Goal: Task Accomplishment & Management: Use online tool/utility

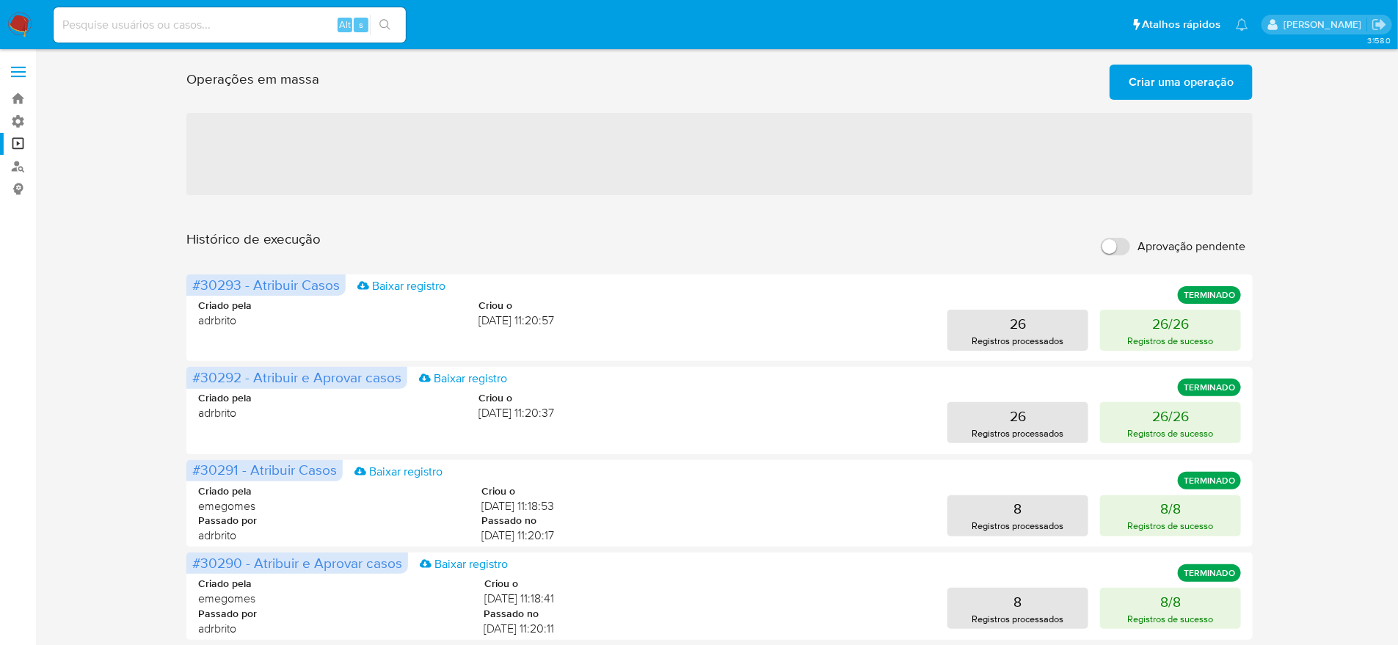
click at [1155, 80] on span "Criar uma operação" at bounding box center [1181, 82] width 105 height 32
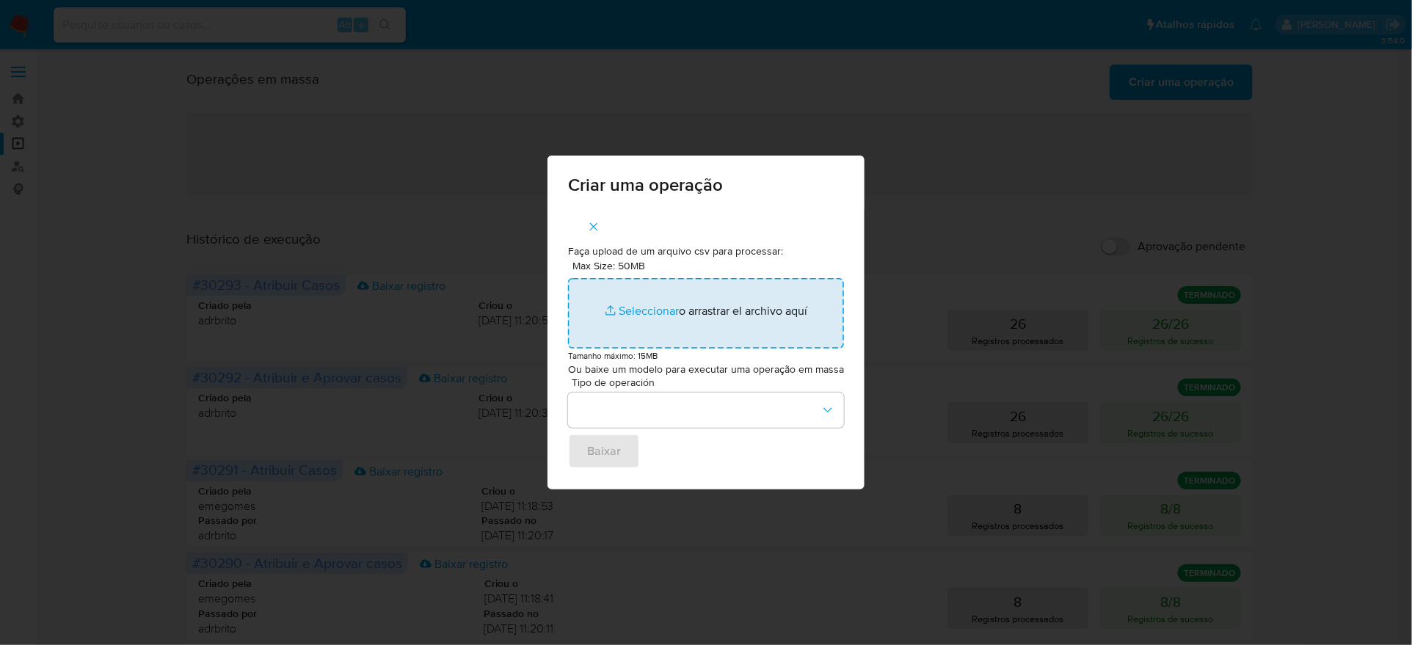
click at [705, 303] on input "Max Size: 50MB Seleccionar archivos" at bounding box center [706, 313] width 276 height 70
type input "C:\fakepath\bquxjob_7520af6b_199335abc17.csv"
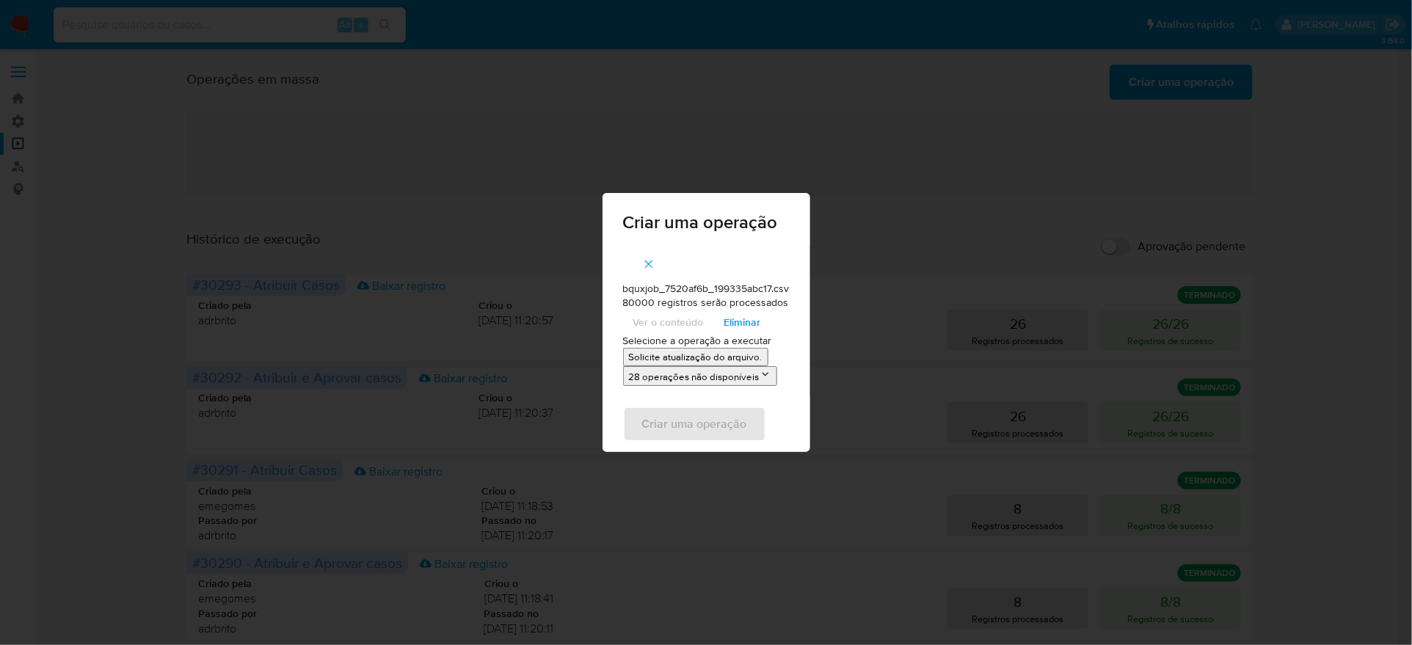
click at [663, 360] on p "Solicite atualização do arquivo." at bounding box center [696, 357] width 134 height 14
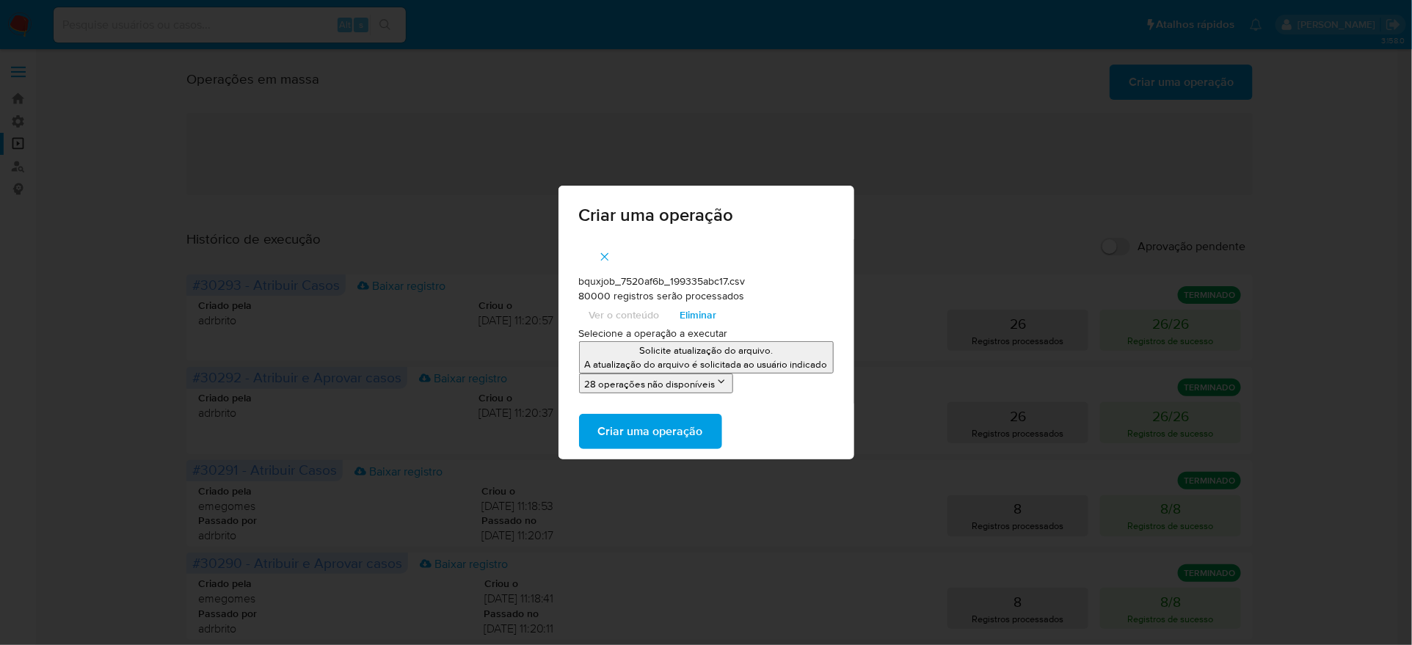
click at [698, 421] on span "Criar uma operação" at bounding box center [650, 431] width 105 height 32
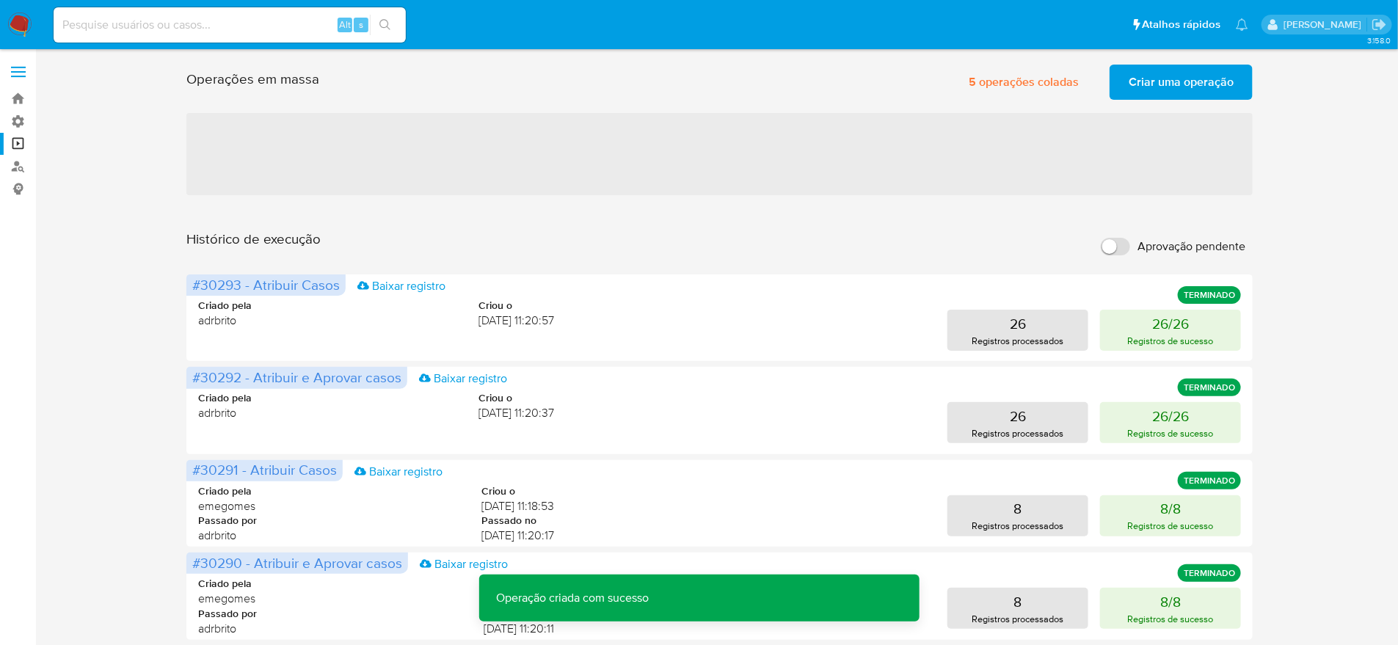
click at [1226, 95] on span "Criar uma operação" at bounding box center [1181, 82] width 105 height 32
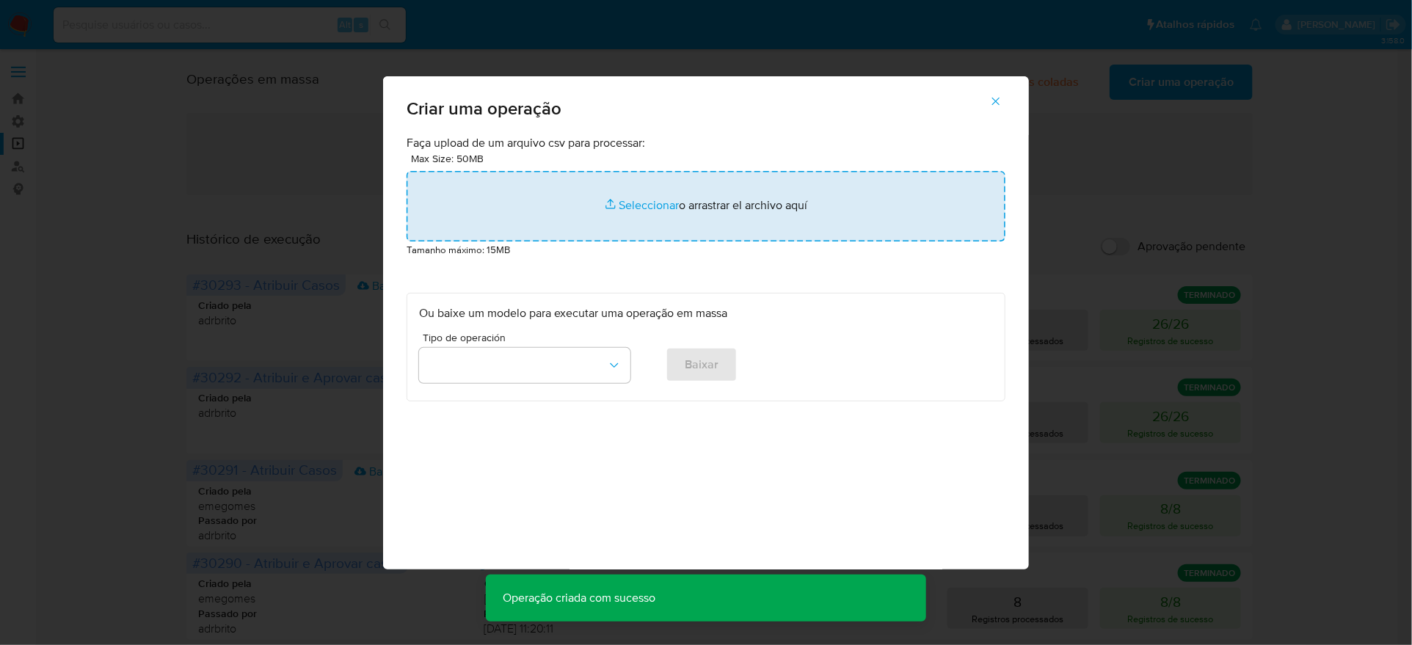
click at [588, 241] on input "file" at bounding box center [706, 206] width 599 height 70
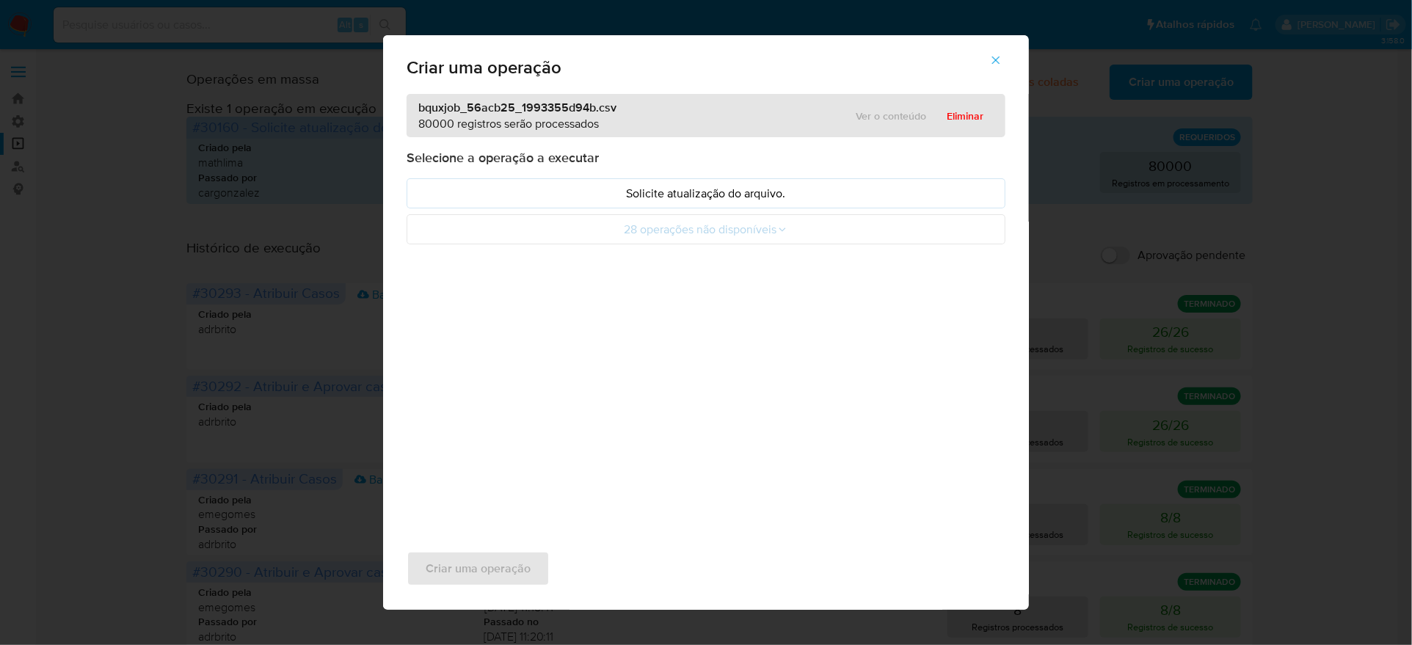
click at [707, 244] on ul "Solicite atualização do arquivo. 28 operações não disponíveis" at bounding box center [706, 211] width 599 height 66
click at [721, 208] on button "Solicite atualização do arquivo." at bounding box center [706, 193] width 599 height 30
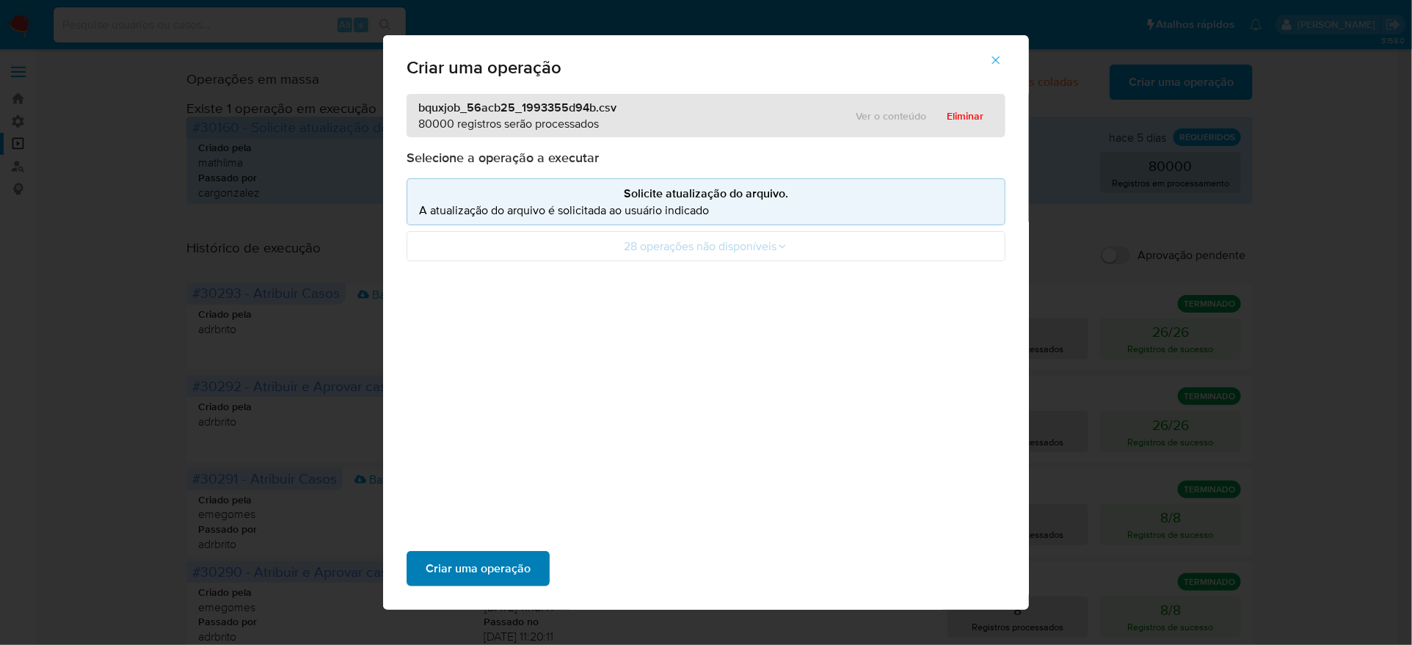
click at [531, 553] on span "Criar uma operação" at bounding box center [478, 569] width 105 height 32
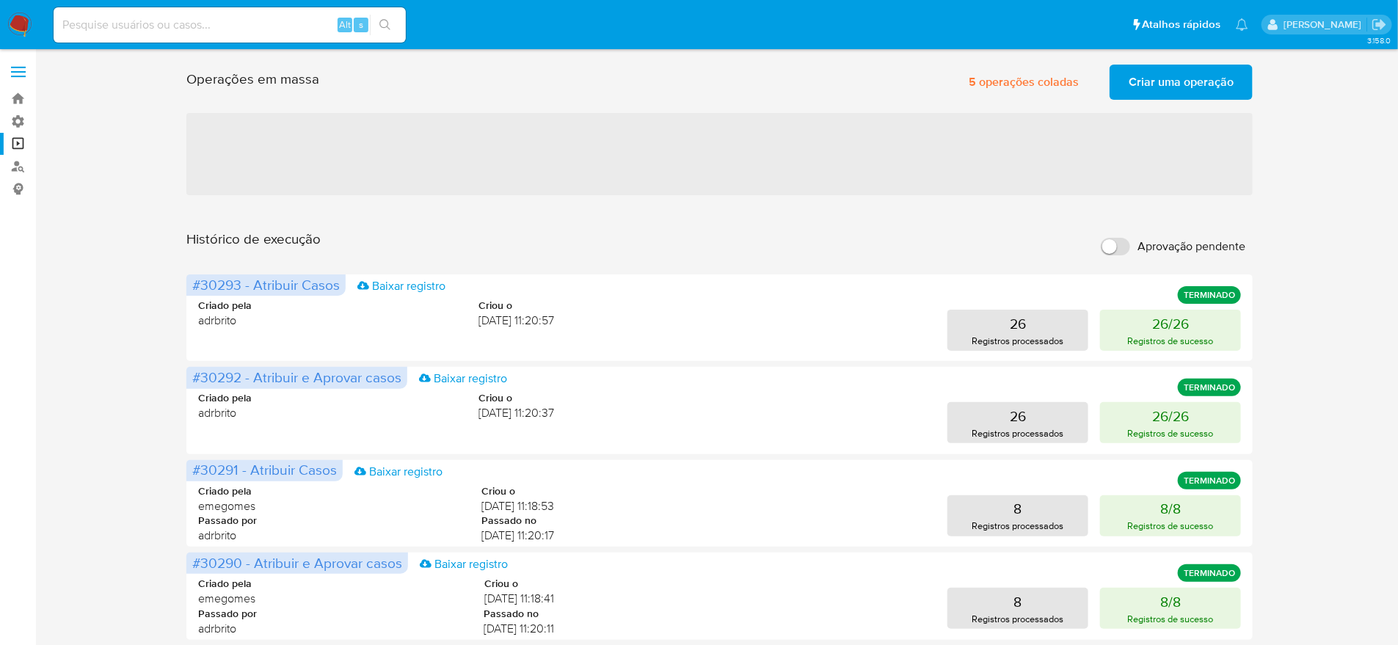
click at [1114, 230] on label "Aprovação pendente" at bounding box center [1172, 246] width 159 height 32
click at [1114, 238] on input "Aprovação pendente" at bounding box center [1115, 247] width 29 height 18
checkbox input "true"
